Goal: Information Seeking & Learning: Learn about a topic

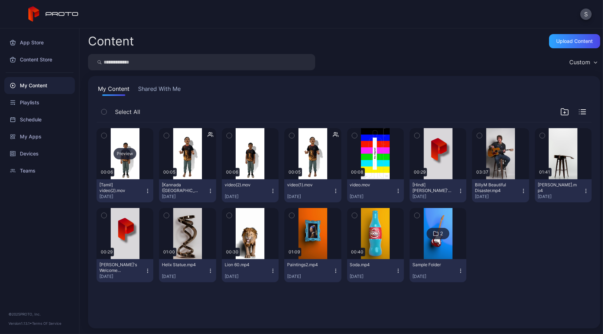
click at [126, 156] on div "Preview" at bounding box center [125, 153] width 23 height 11
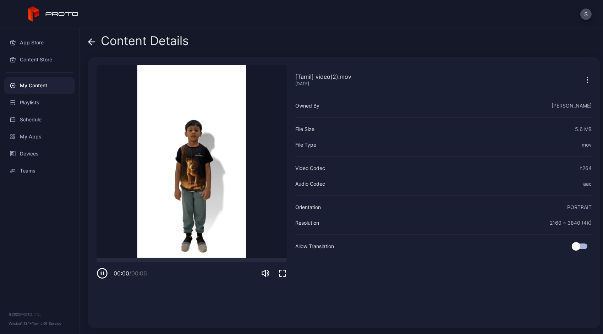
click at [102, 276] on icon "button" at bounding box center [102, 273] width 11 height 11
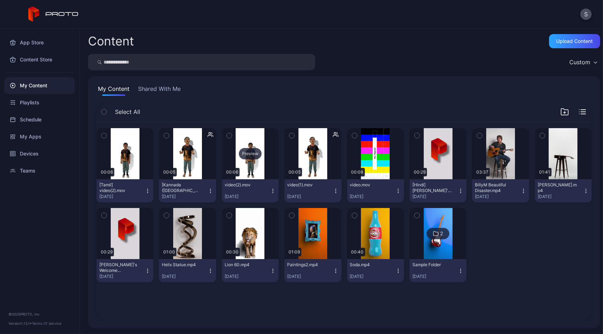
click at [247, 152] on div "Preview" at bounding box center [250, 153] width 23 height 11
click at [128, 155] on div "Preview" at bounding box center [125, 153] width 23 height 11
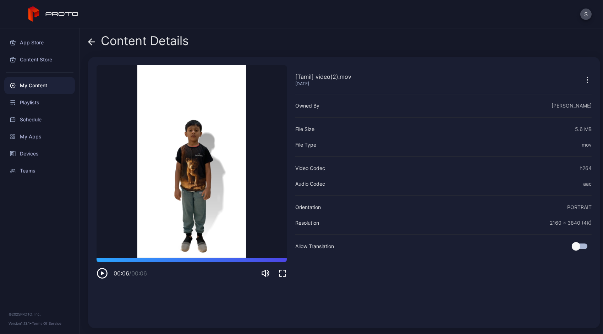
click at [101, 276] on icon "button" at bounding box center [102, 273] width 11 height 11
